Goal: Information Seeking & Learning: Learn about a topic

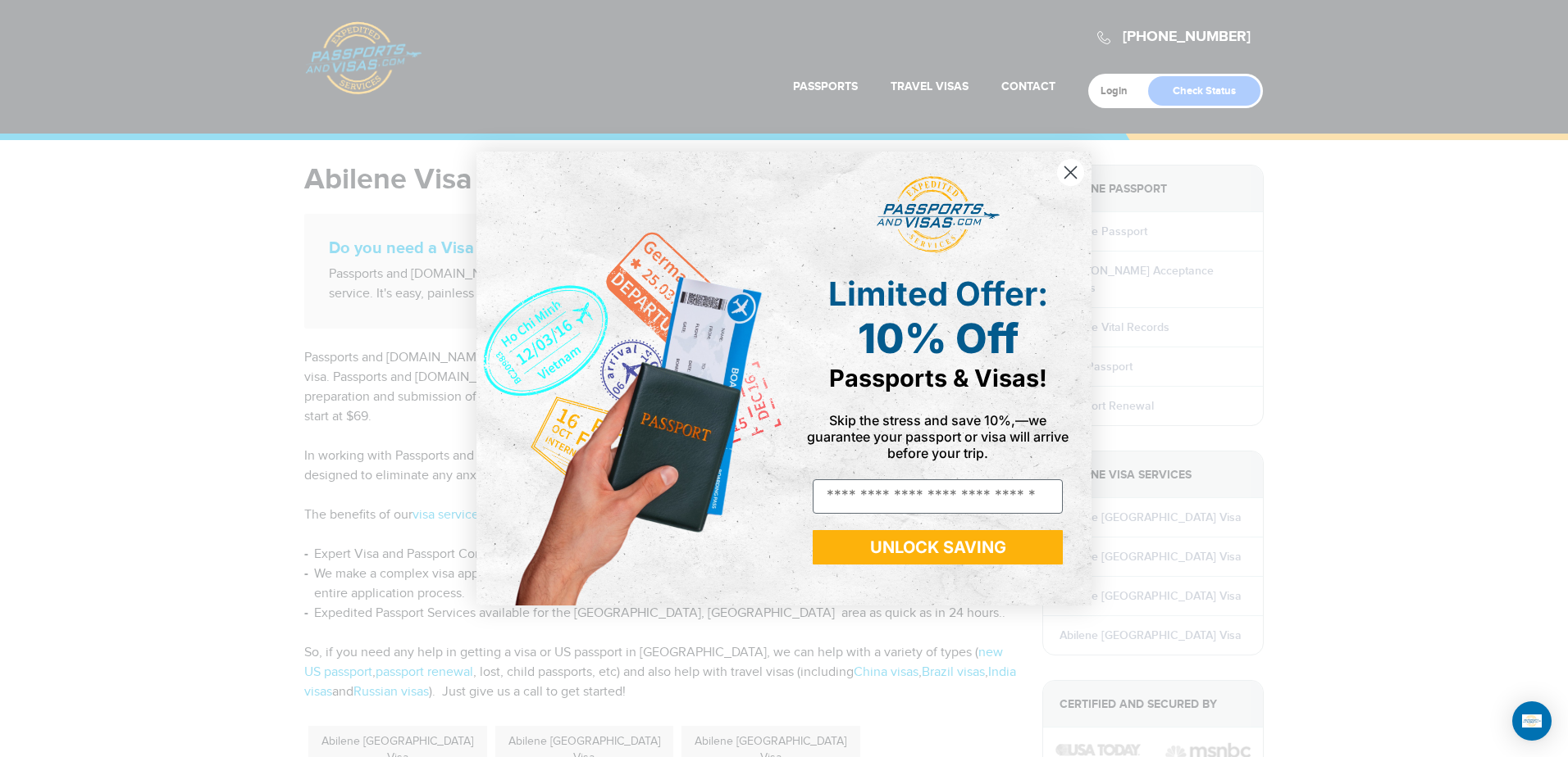
click at [1069, 171] on icon "Close dialog" at bounding box center [1071, 173] width 11 height 11
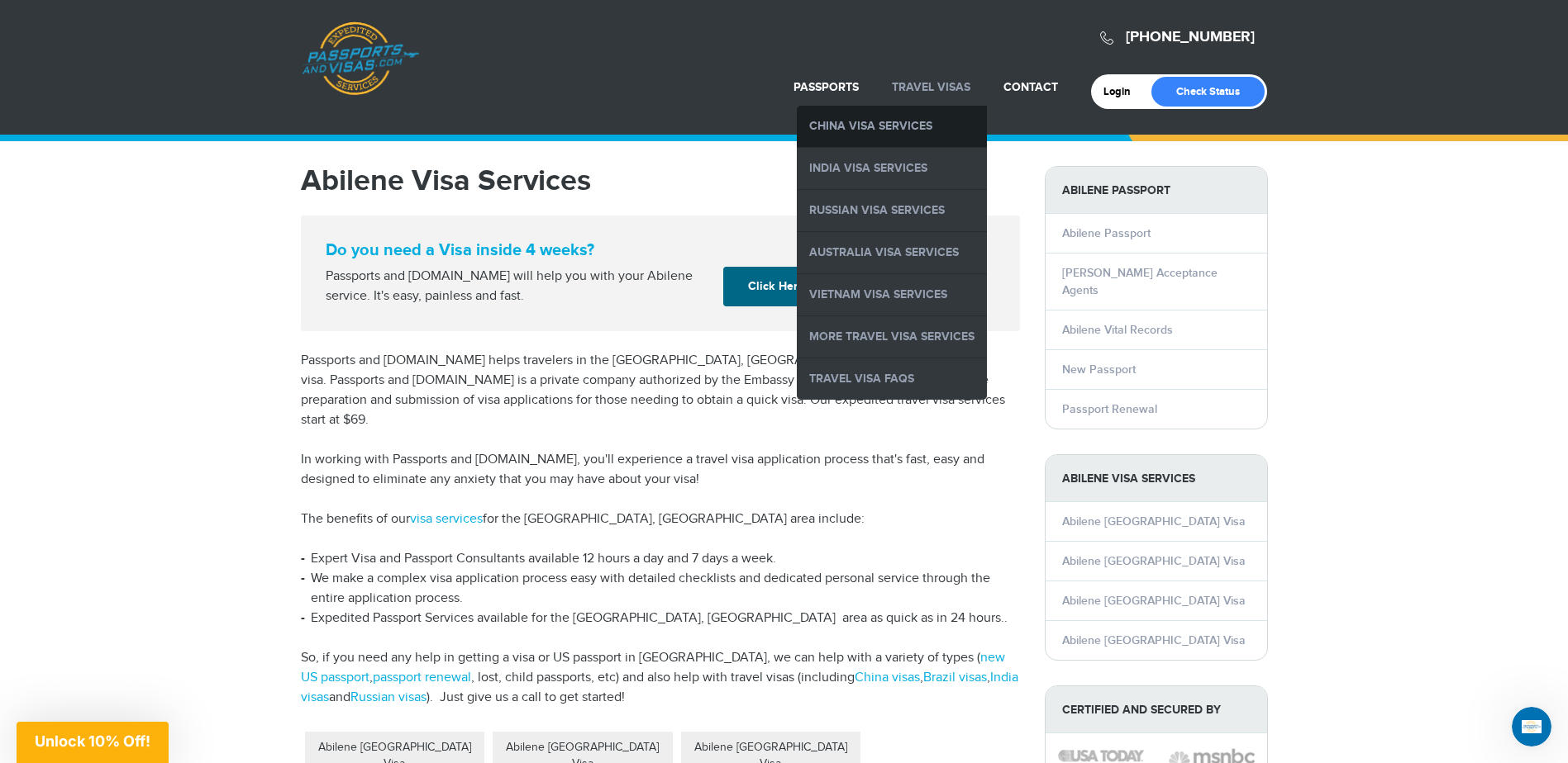
click at [893, 123] on link "China Visa Services" at bounding box center [892, 126] width 190 height 41
